Goal: Navigation & Orientation: Find specific page/section

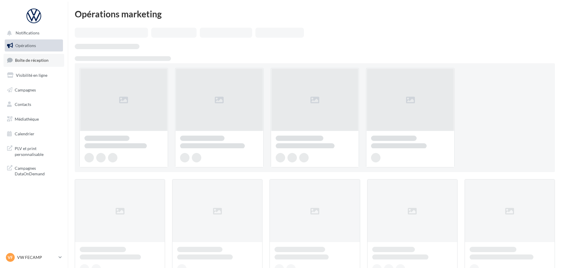
click at [44, 65] on link "Boîte de réception" at bounding box center [34, 60] width 61 height 13
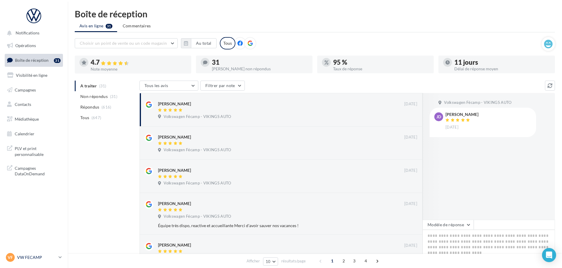
click at [39, 261] on div "VF VW FECAMP vw-stl-vau" at bounding box center [31, 257] width 50 height 9
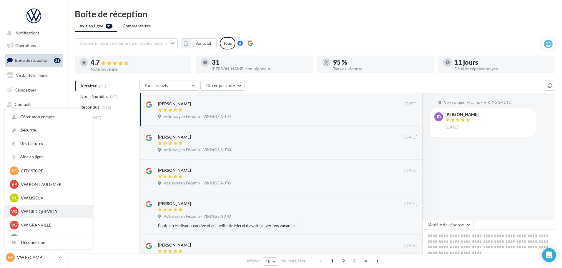
scroll to position [88, 0]
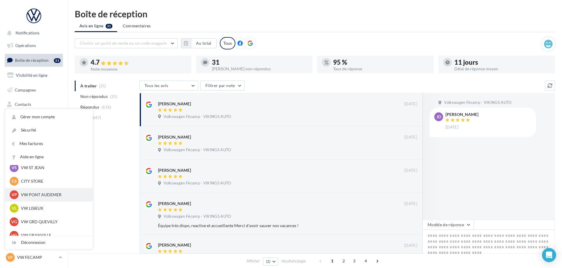
click at [49, 198] on div "VP VW PONT AUDEMER vw-pon-vau" at bounding box center [49, 194] width 78 height 9
